Goal: Task Accomplishment & Management: Complete application form

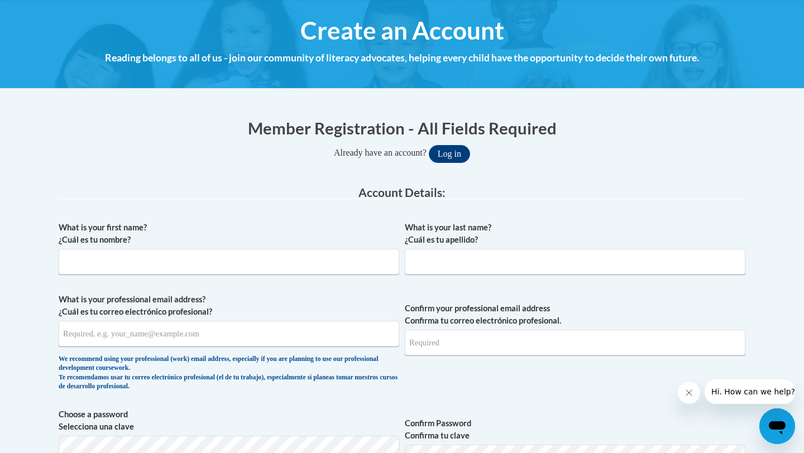
scroll to position [132, 0]
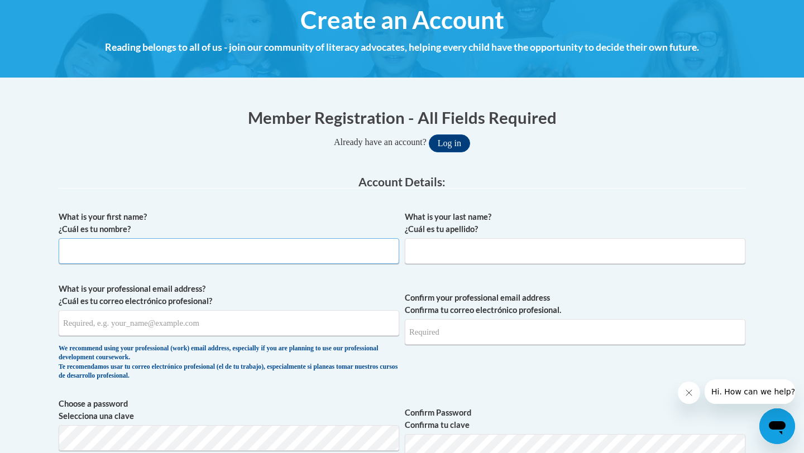
click at [170, 250] on input "What is your first name? ¿Cuál es tu nombre?" at bounding box center [229, 251] width 341 height 26
type input "[PERSON_NAME]"
click at [163, 323] on input "What is your professional email address? ¿Cuál es tu correo electrónico profesi…" at bounding box center [229, 323] width 341 height 26
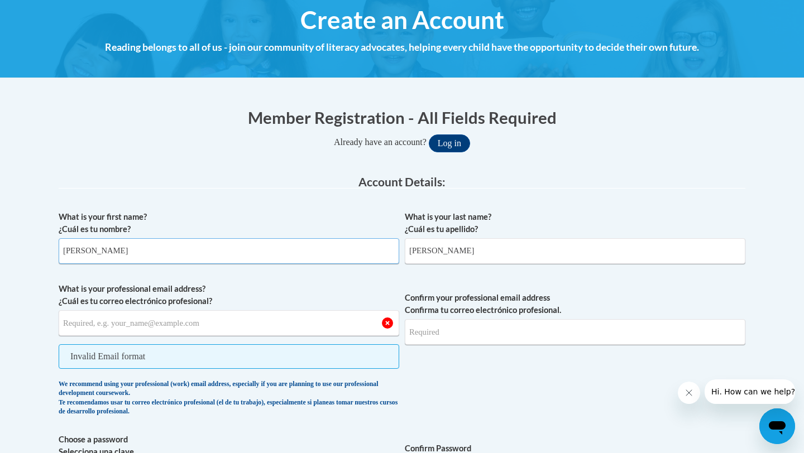
click at [297, 259] on input "[PERSON_NAME]" at bounding box center [229, 251] width 341 height 26
click at [87, 324] on input "What is your professional email address? ¿Cuál es tu correo electrónico profesi…" at bounding box center [229, 323] width 341 height 26
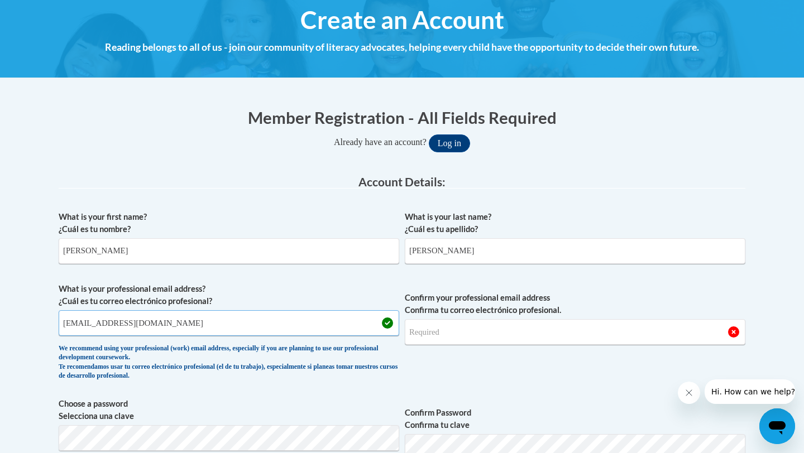
type input "[EMAIL_ADDRESS][DOMAIN_NAME]"
click at [467, 329] on input "Confirm your professional email address Confirma tu correo electrónico profesio…" at bounding box center [575, 332] width 341 height 26
type input "[EMAIL_ADDRESS][DOMAIN_NAME]"
click at [635, 200] on fieldset "Account Details: xcvbxvcb Biography New Photo (GIF / JPEG) What is your first n…" at bounding box center [402, 448] width 687 height 544
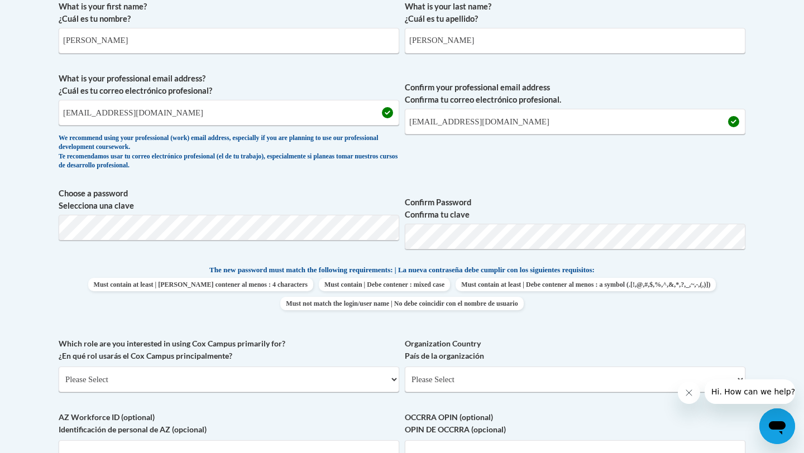
scroll to position [355, 0]
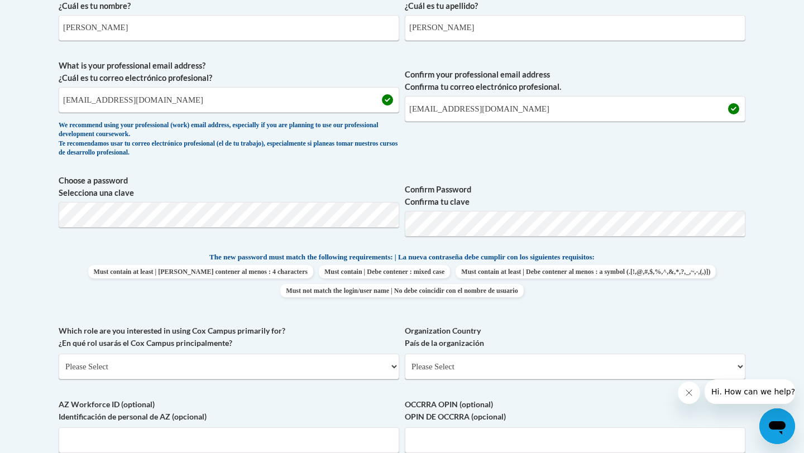
click at [621, 157] on span "Confirm your professional email address Confirma tu correo electrónico profesio…" at bounding box center [575, 111] width 341 height 103
click at [161, 369] on select "Please Select College/University | Colegio/Universidad Community/Nonprofit Part…" at bounding box center [229, 367] width 341 height 26
select select "5a18ea06-2b54-4451-96f2-d152daf9eac5"
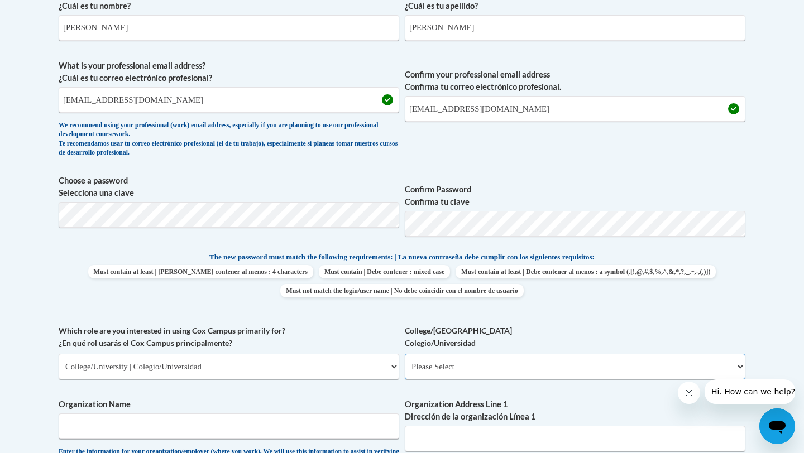
click at [455, 367] on select "Please Select College/University Staff | Empleado universitario College/Univers…" at bounding box center [575, 367] width 341 height 26
select select "99b32b07-cffc-426c-8bf6-0cd77760d84b"
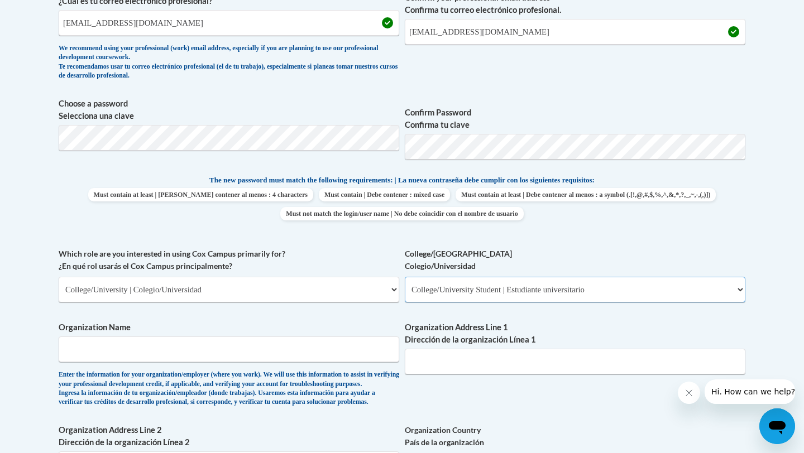
scroll to position [445, 0]
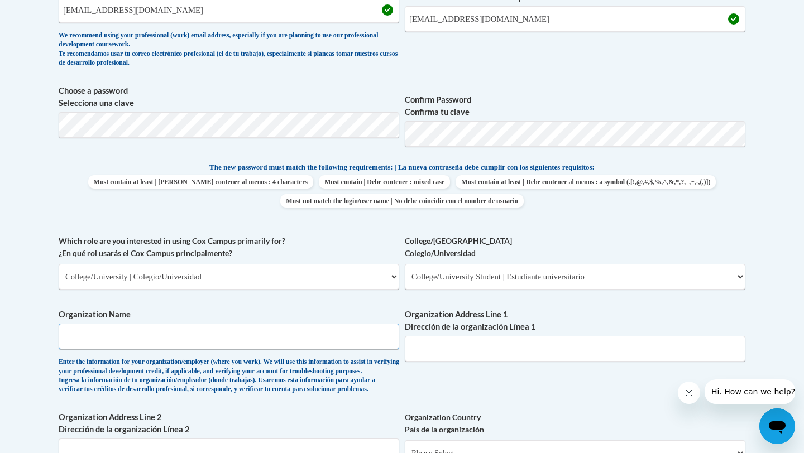
click at [329, 345] on input "Organization Name" at bounding box center [229, 337] width 341 height 26
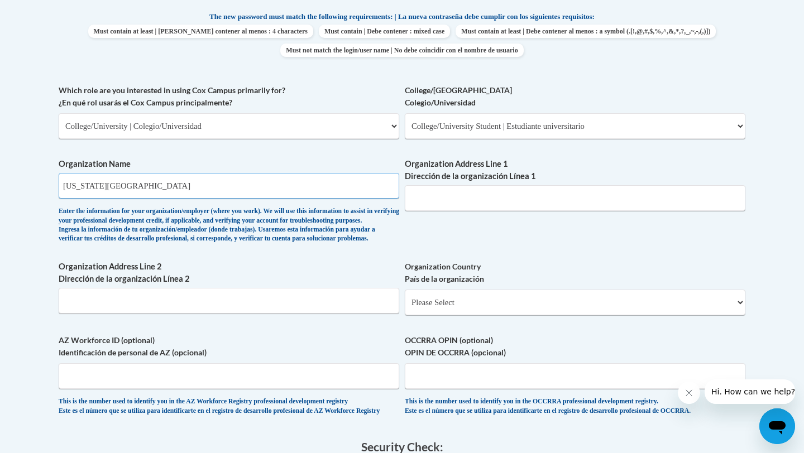
scroll to position [598, 0]
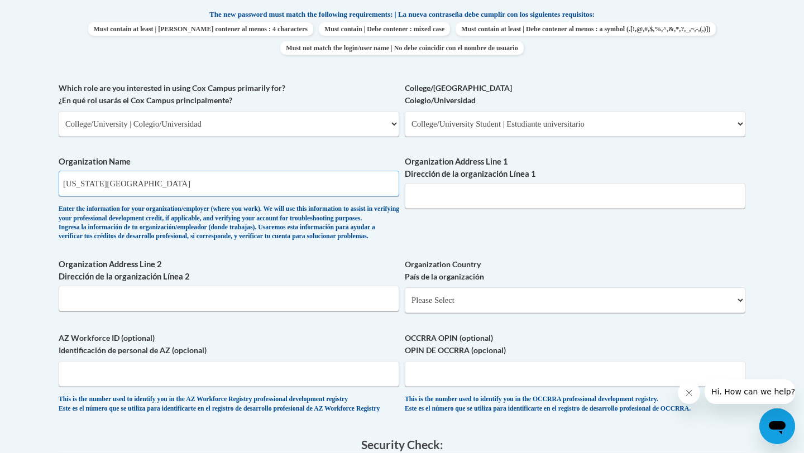
type input "[US_STATE][GEOGRAPHIC_DATA]"
click at [484, 241] on div "What is your first name? ¿Cuál es tu nombre? [PERSON_NAME] What is your last na…" at bounding box center [402, 82] width 687 height 686
click at [451, 313] on select "Please Select [GEOGRAPHIC_DATA] | [GEOGRAPHIC_DATA] Outside of [GEOGRAPHIC_DATA…" at bounding box center [575, 301] width 341 height 26
select select "ad49bcad-a171-4b2e-b99c-48b446064914"
select select
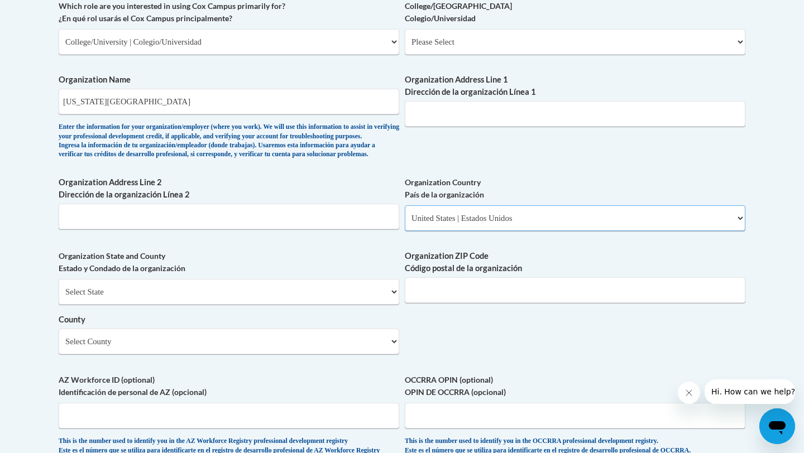
scroll to position [684, 0]
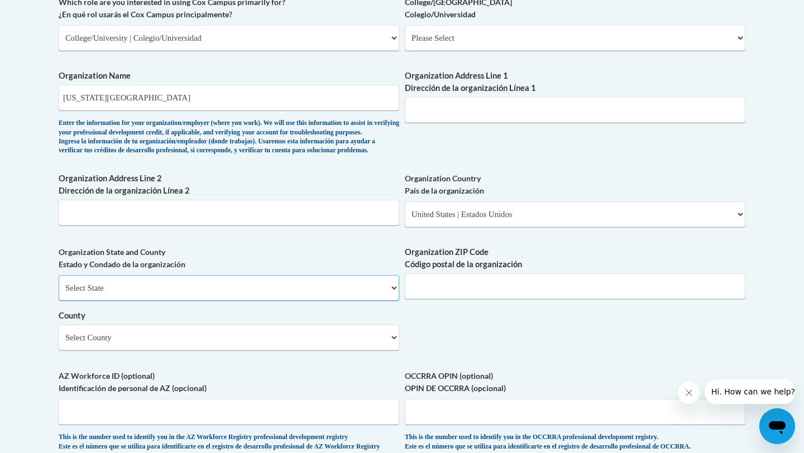
click at [231, 301] on select "Select State [US_STATE] [US_STATE] [US_STATE] [US_STATE] [US_STATE] [US_STATE] …" at bounding box center [229, 288] width 341 height 26
select select "[US_STATE]"
click at [461, 299] on input "Organization ZIP Code Código postal de la organización" at bounding box center [575, 287] width 341 height 26
type input "23220"
click at [377, 346] on select "County" at bounding box center [229, 338] width 341 height 26
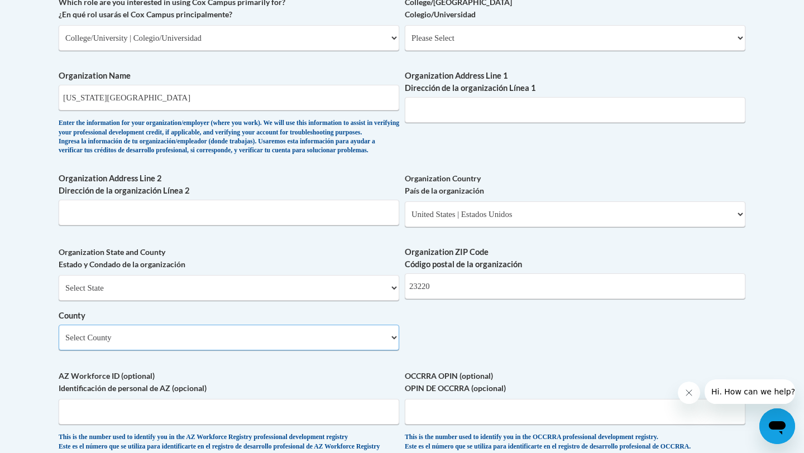
click at [371, 348] on select "Select County [GEOGRAPHIC_DATA] [GEOGRAPHIC_DATA] [GEOGRAPHIC_DATA] [GEOGRAPHIC…" at bounding box center [229, 338] width 341 height 26
click at [291, 359] on div "Organization State and County Estado y Condado de la organización Select State …" at bounding box center [229, 302] width 341 height 113
click at [287, 351] on select "Select County [GEOGRAPHIC_DATA] [GEOGRAPHIC_DATA] [GEOGRAPHIC_DATA] [GEOGRAPHIC…" at bounding box center [229, 338] width 341 height 26
select select "[GEOGRAPHIC_DATA]"
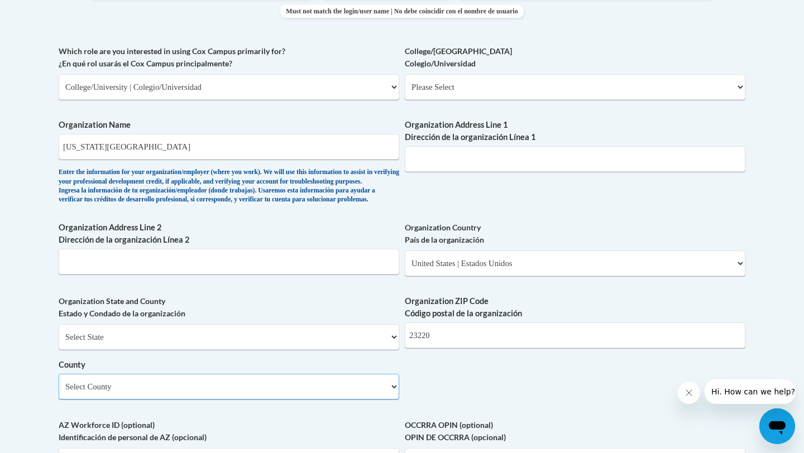
scroll to position [626, 0]
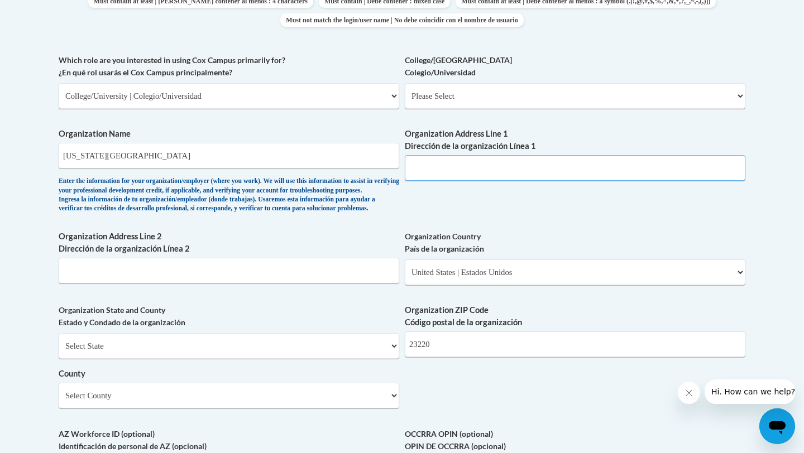
click at [458, 156] on input "Organization Address Line 1 Dirección de la organización Línea 1" at bounding box center [575, 168] width 341 height 26
type input "[STREET_ADDRESS][PERSON_NAME]"
click at [539, 243] on div "What is your first name? ¿Cuál es tu nombre? [PERSON_NAME] What is your last na…" at bounding box center [402, 116] width 687 height 810
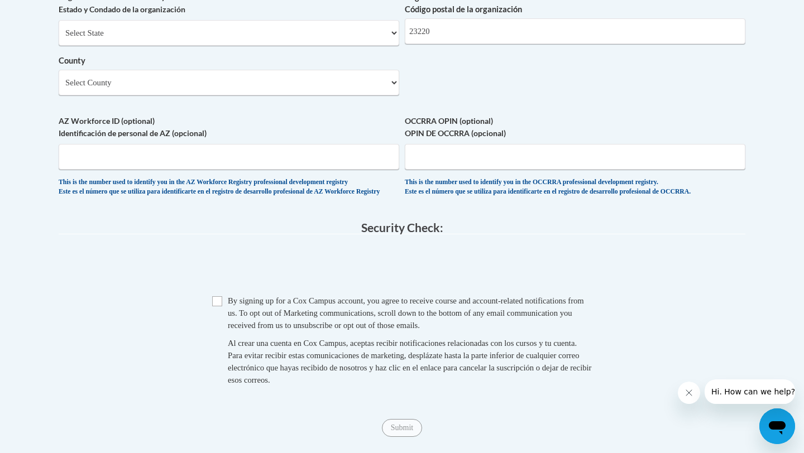
scroll to position [940, 0]
click at [215, 305] on input "Checkbox" at bounding box center [217, 300] width 10 height 10
checkbox input "true"
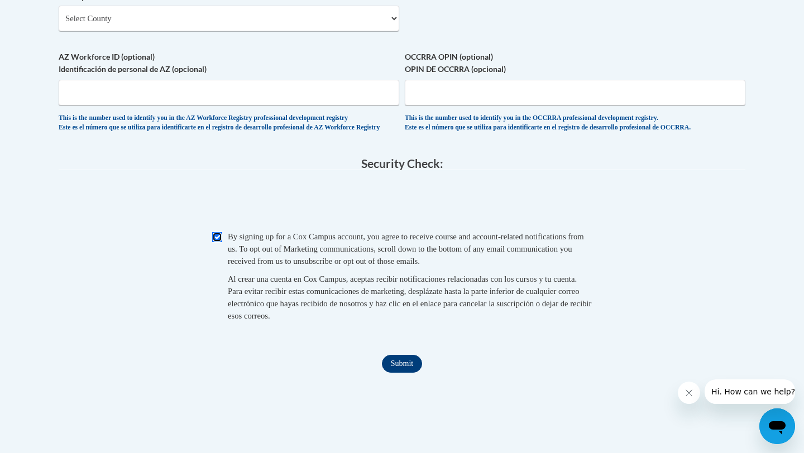
scroll to position [1012, 0]
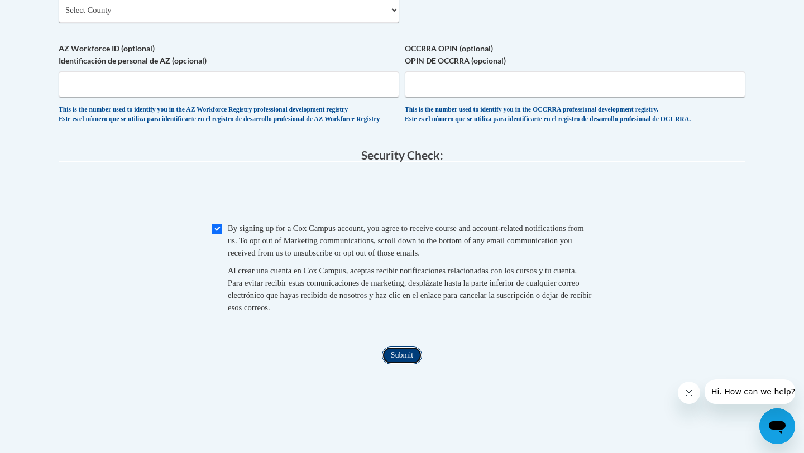
click at [408, 365] on input "Submit" at bounding box center [402, 356] width 40 height 18
